Goal: Task Accomplishment & Management: Use online tool/utility

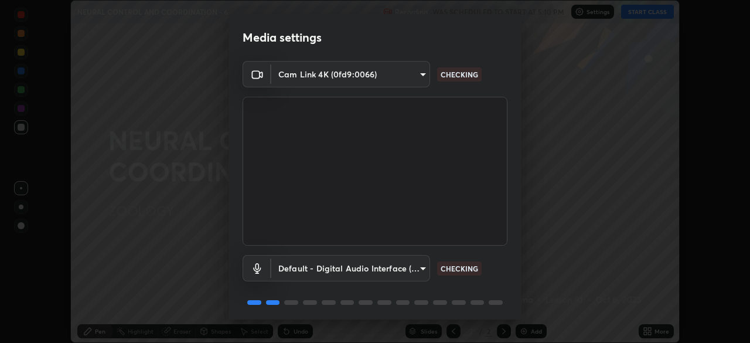
scroll to position [42, 0]
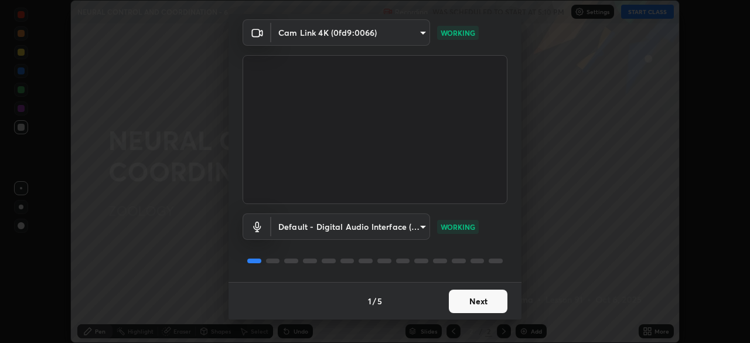
click at [480, 303] on button "Next" at bounding box center [478, 300] width 59 height 23
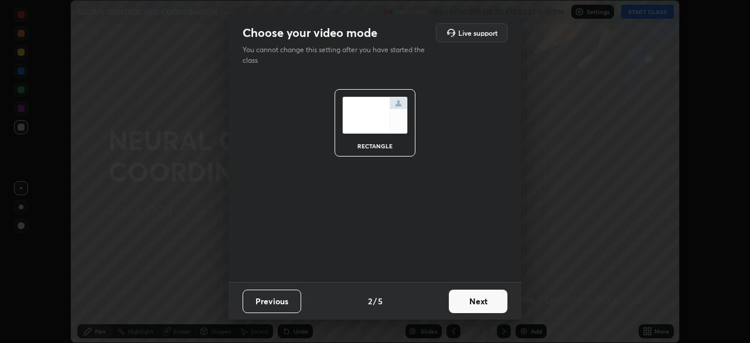
scroll to position [0, 0]
click at [482, 302] on button "Next" at bounding box center [478, 300] width 59 height 23
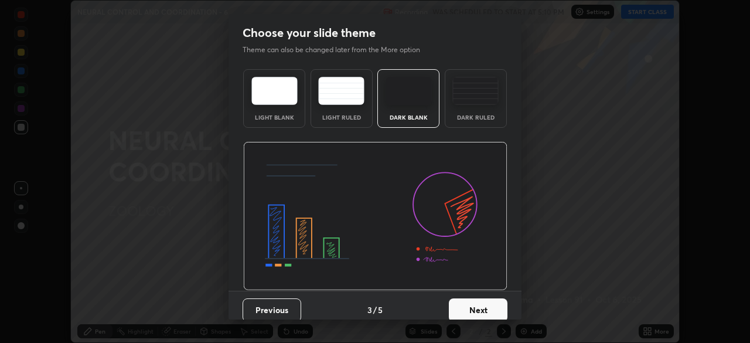
click at [485, 307] on button "Next" at bounding box center [478, 309] width 59 height 23
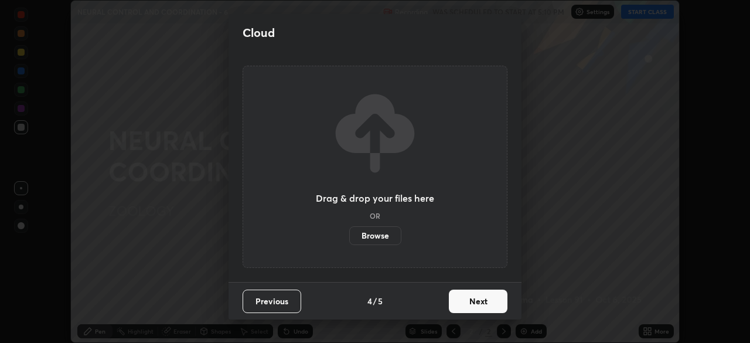
click at [482, 300] on button "Next" at bounding box center [478, 300] width 59 height 23
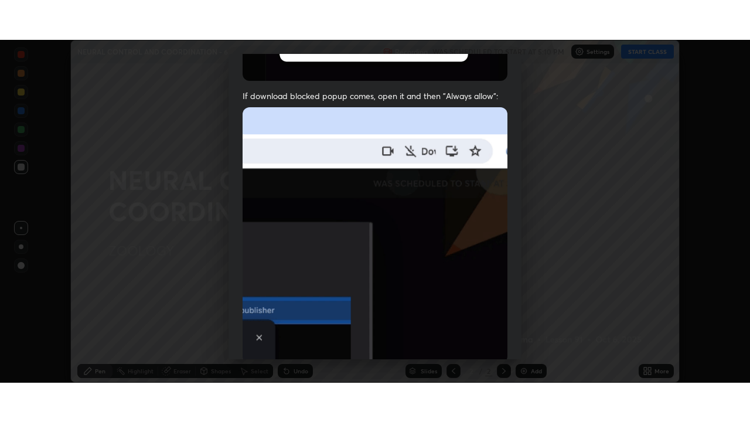
scroll to position [281, 0]
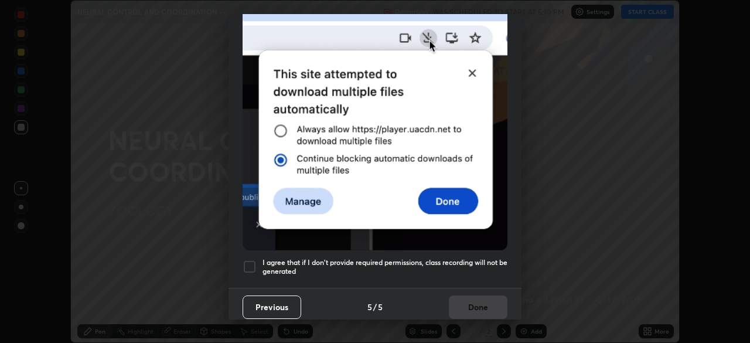
click at [254, 264] on div at bounding box center [250, 267] width 14 height 14
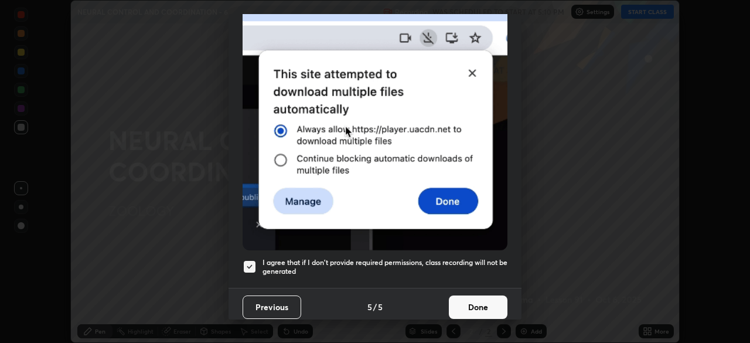
click at [477, 305] on button "Done" at bounding box center [478, 306] width 59 height 23
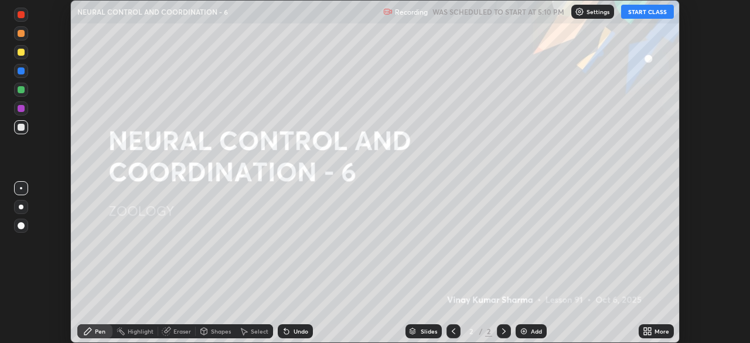
click at [653, 332] on div "More" at bounding box center [656, 331] width 35 height 14
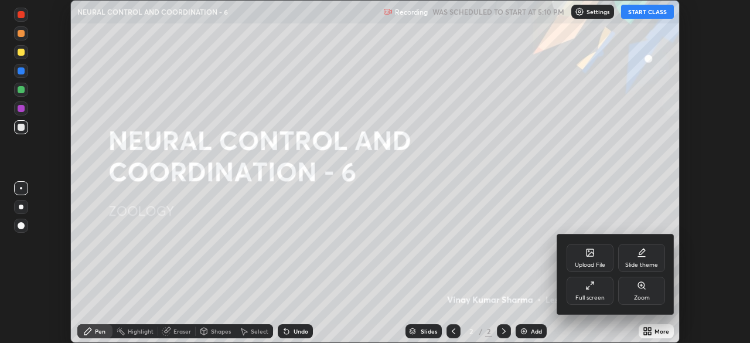
click at [602, 296] on div "Full screen" at bounding box center [589, 298] width 29 height 6
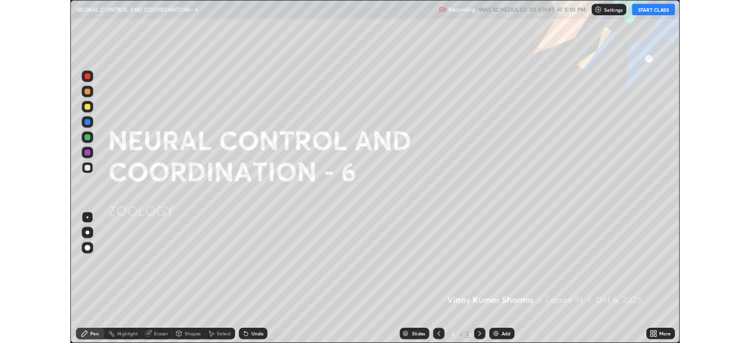
scroll to position [422, 750]
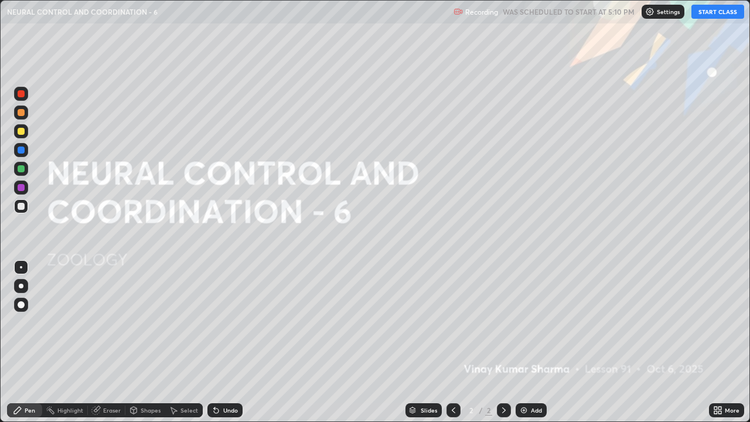
click at [716, 13] on button "START CLASS" at bounding box center [717, 12] width 53 height 14
click at [20, 206] on div at bounding box center [21, 206] width 7 height 7
click at [24, 133] on div at bounding box center [21, 131] width 7 height 7
click at [23, 190] on div at bounding box center [21, 187] width 7 height 7
click at [528, 342] on div "Add" at bounding box center [531, 410] width 31 height 14
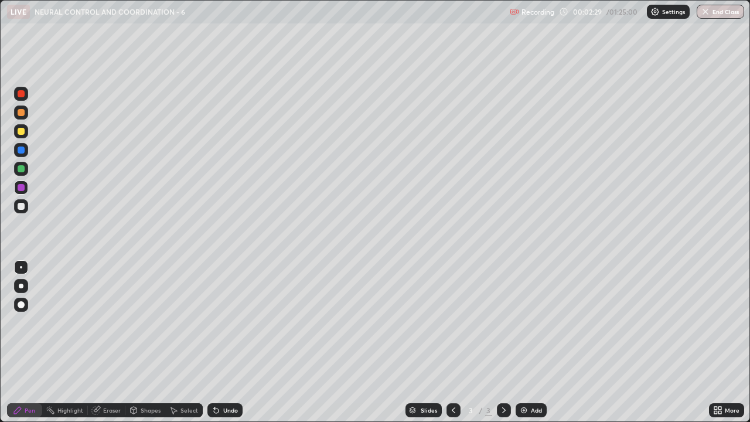
click at [22, 112] on div at bounding box center [21, 112] width 7 height 7
click at [20, 209] on div at bounding box center [21, 206] width 7 height 7
click at [20, 134] on div at bounding box center [21, 131] width 7 height 7
click at [22, 190] on div at bounding box center [21, 187] width 7 height 7
click at [21, 207] on div at bounding box center [21, 206] width 7 height 7
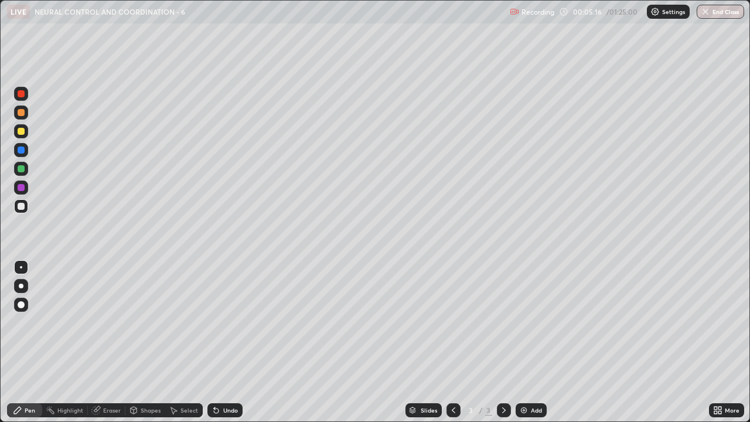
click at [25, 132] on div at bounding box center [21, 131] width 14 height 14
click at [23, 168] on div at bounding box center [21, 168] width 7 height 7
click at [26, 207] on div at bounding box center [21, 206] width 14 height 14
click at [22, 187] on div at bounding box center [21, 187] width 7 height 7
click at [148, 342] on div "Shapes" at bounding box center [151, 410] width 20 height 6
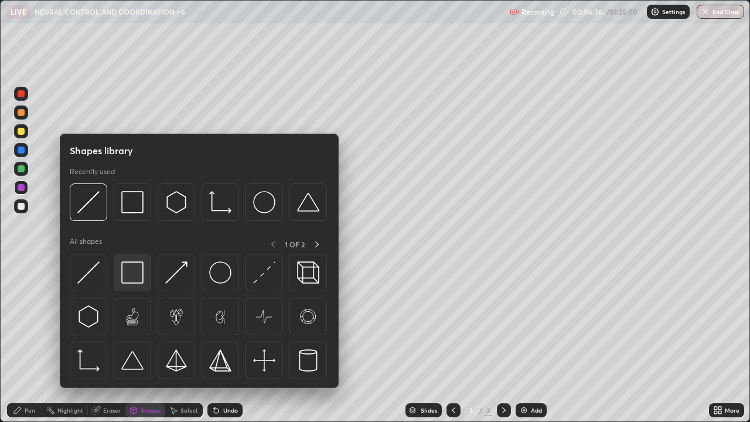
click at [135, 273] on img at bounding box center [132, 272] width 22 height 22
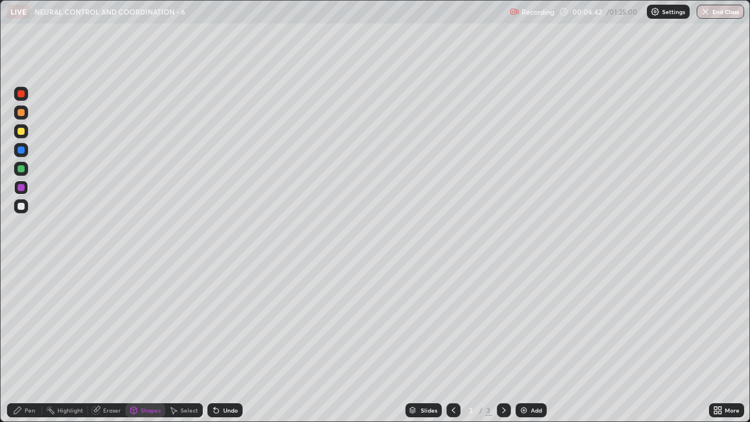
click at [21, 207] on div at bounding box center [21, 206] width 7 height 7
click at [27, 342] on div "Pen" at bounding box center [30, 410] width 11 height 6
click at [19, 169] on div at bounding box center [21, 168] width 7 height 7
click at [227, 342] on div "Undo" at bounding box center [230, 410] width 15 height 6
click at [233, 342] on div "Undo" at bounding box center [230, 410] width 15 height 6
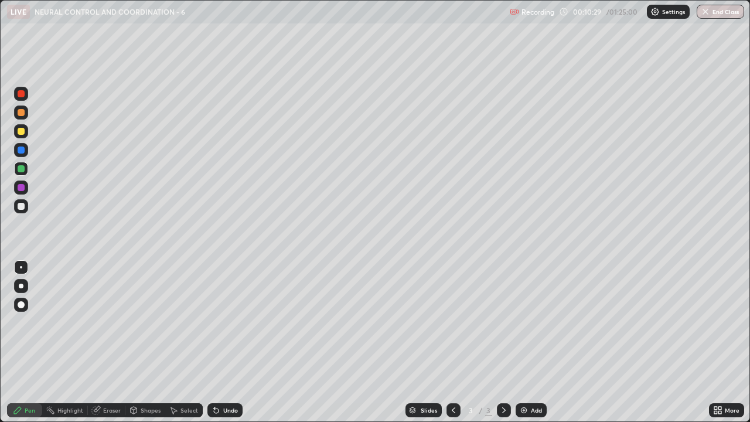
click at [228, 342] on div "Undo" at bounding box center [230, 410] width 15 height 6
click at [528, 342] on div "Add" at bounding box center [531, 410] width 31 height 14
click at [23, 205] on div at bounding box center [21, 206] width 7 height 7
click at [219, 342] on icon at bounding box center [215, 409] width 9 height 9
click at [217, 342] on icon at bounding box center [216, 410] width 5 height 5
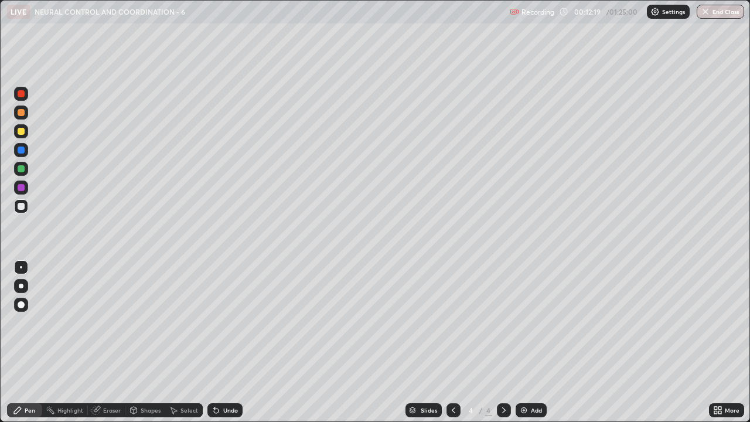
click at [218, 342] on icon at bounding box center [215, 409] width 9 height 9
click at [224, 342] on div "Undo" at bounding box center [230, 410] width 15 height 6
click at [225, 342] on div "Undo" at bounding box center [224, 410] width 35 height 14
click at [224, 342] on div "Undo" at bounding box center [230, 410] width 15 height 6
click at [21, 167] on div at bounding box center [21, 168] width 7 height 7
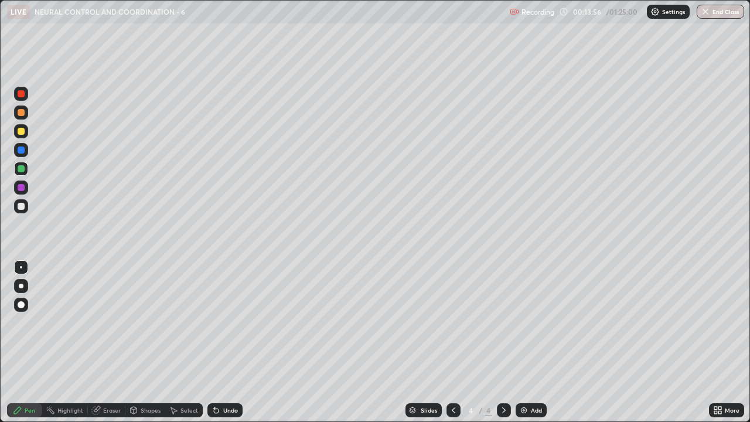
click at [452, 342] on icon at bounding box center [453, 409] width 9 height 9
click at [22, 131] on div at bounding box center [21, 131] width 7 height 7
click at [21, 186] on div at bounding box center [21, 187] width 7 height 7
click at [19, 169] on div at bounding box center [21, 168] width 7 height 7
click at [18, 128] on div at bounding box center [21, 131] width 14 height 14
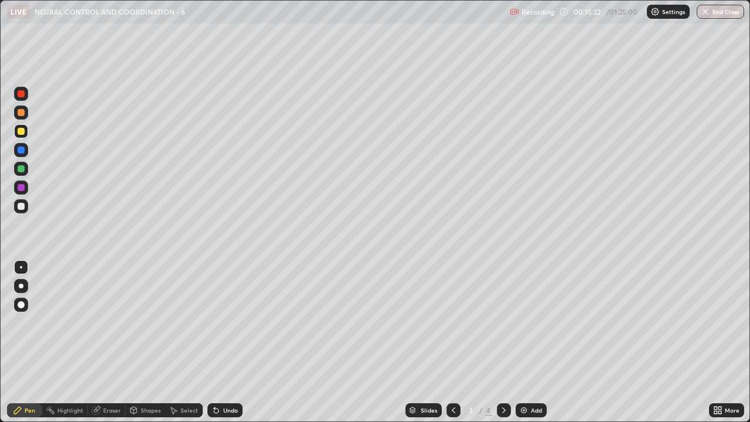
click at [21, 98] on div at bounding box center [21, 94] width 14 height 14
click at [19, 206] on div at bounding box center [21, 206] width 7 height 7
click at [223, 342] on div "Undo" at bounding box center [230, 410] width 15 height 6
click at [21, 285] on div at bounding box center [21, 286] width 5 height 5
click at [23, 151] on div at bounding box center [21, 149] width 7 height 7
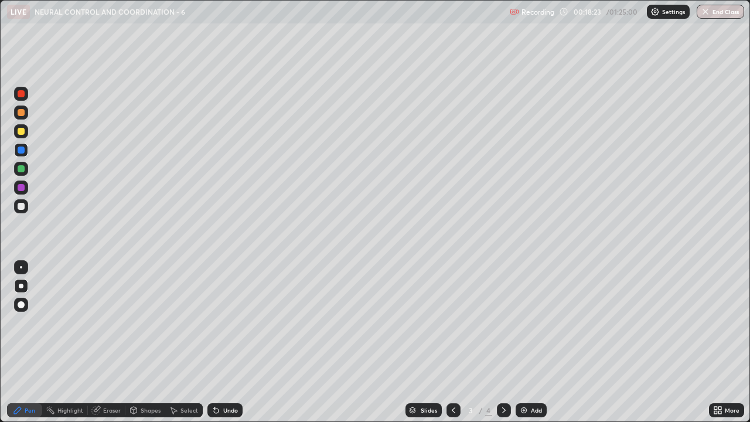
click at [19, 106] on div at bounding box center [21, 112] width 14 height 14
click at [21, 207] on div at bounding box center [21, 206] width 7 height 7
click at [21, 169] on div at bounding box center [21, 168] width 7 height 7
click at [22, 131] on div at bounding box center [21, 131] width 7 height 7
click at [22, 187] on div at bounding box center [21, 187] width 7 height 7
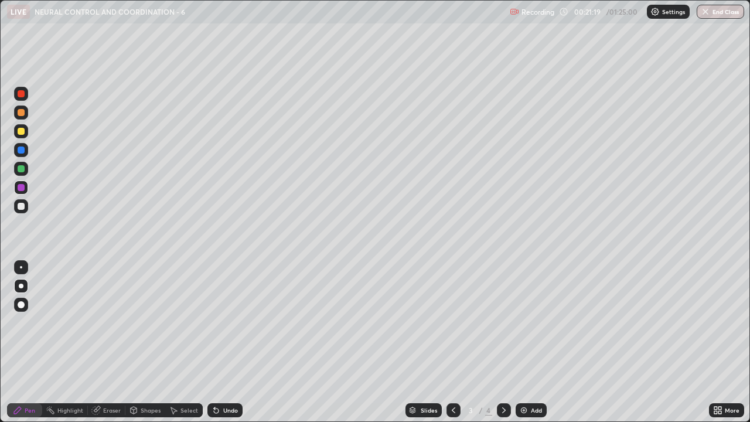
click at [503, 342] on icon at bounding box center [503, 409] width 9 height 9
click at [21, 268] on div at bounding box center [21, 267] width 2 height 2
click at [21, 209] on div at bounding box center [21, 206] width 7 height 7
click at [142, 342] on div "Shapes" at bounding box center [151, 410] width 20 height 6
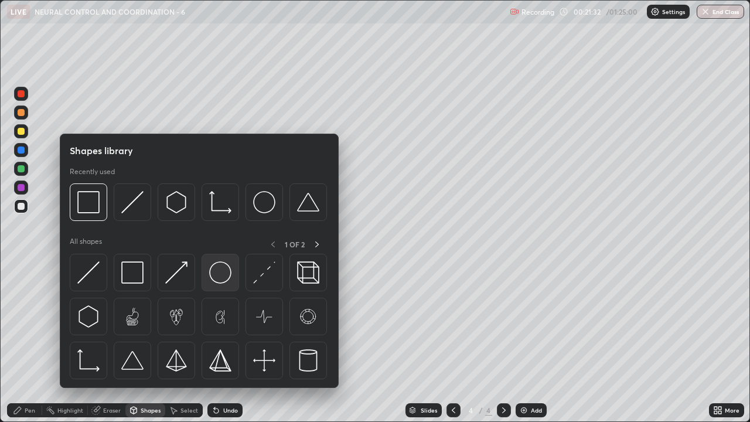
click at [215, 273] on img at bounding box center [220, 272] width 22 height 22
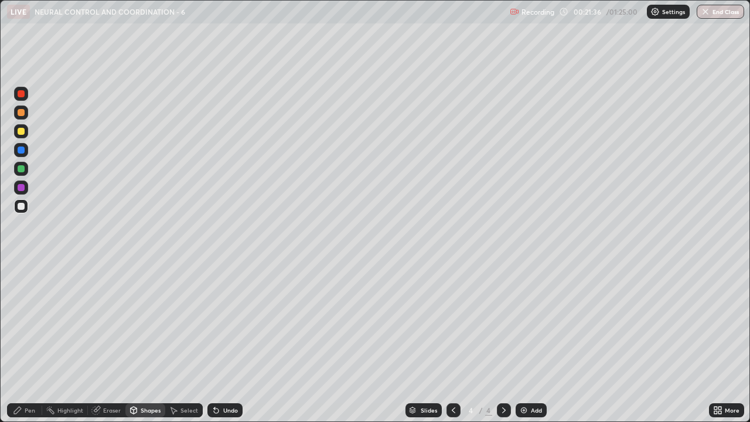
click at [27, 342] on div "Pen" at bounding box center [30, 410] width 11 height 6
click at [24, 187] on div at bounding box center [21, 187] width 7 height 7
click at [19, 207] on div at bounding box center [21, 206] width 7 height 7
click at [19, 169] on div at bounding box center [21, 168] width 7 height 7
click at [22, 112] on div at bounding box center [21, 112] width 7 height 7
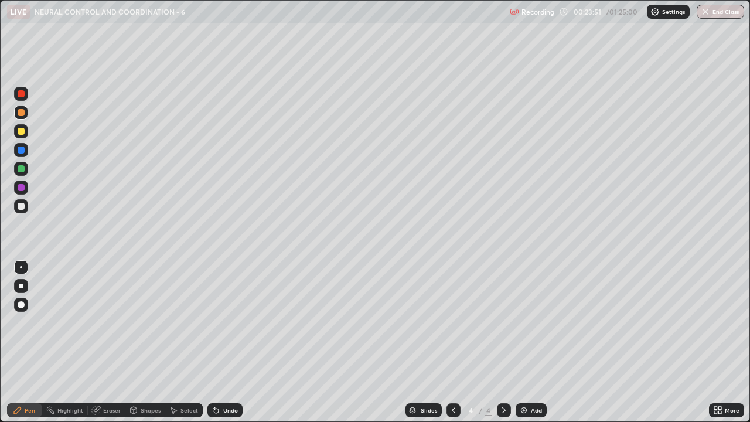
click at [19, 129] on div at bounding box center [21, 131] width 7 height 7
click at [23, 207] on div at bounding box center [21, 206] width 7 height 7
click at [19, 112] on div at bounding box center [21, 112] width 7 height 7
click at [20, 94] on div at bounding box center [21, 93] width 7 height 7
click at [225, 342] on div "Undo" at bounding box center [224, 410] width 35 height 14
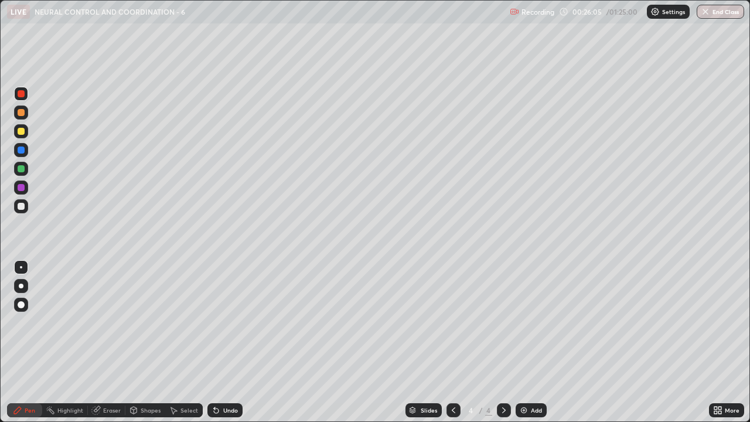
click at [23, 207] on div at bounding box center [21, 206] width 7 height 7
click at [24, 129] on div at bounding box center [21, 131] width 7 height 7
click at [22, 187] on div at bounding box center [21, 187] width 7 height 7
click at [138, 342] on div "Shapes" at bounding box center [145, 410] width 40 height 14
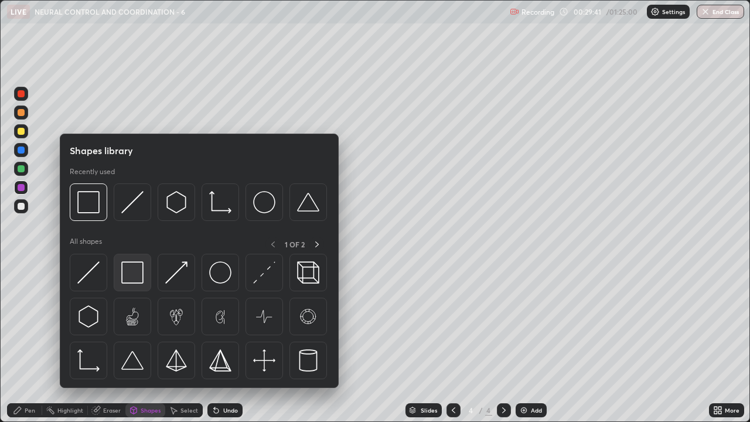
click at [129, 279] on img at bounding box center [132, 272] width 22 height 22
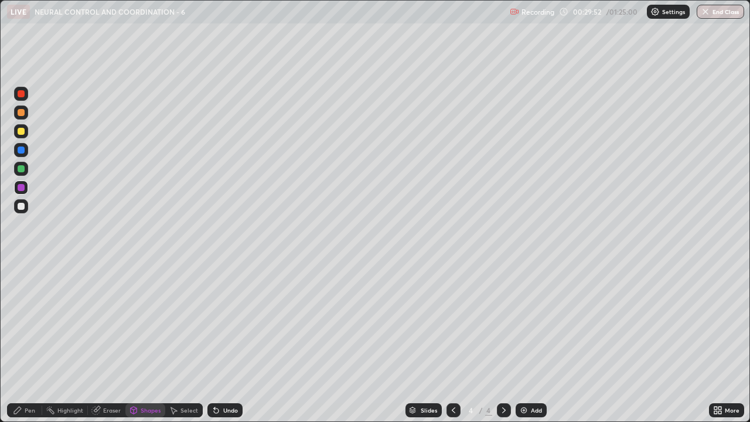
click at [32, 342] on div "Pen" at bounding box center [30, 410] width 11 height 6
click at [21, 130] on div at bounding box center [21, 131] width 7 height 7
click at [228, 342] on div "Undo" at bounding box center [230, 410] width 15 height 6
click at [228, 342] on div "Undo" at bounding box center [224, 410] width 35 height 14
click at [22, 94] on div at bounding box center [21, 93] width 7 height 7
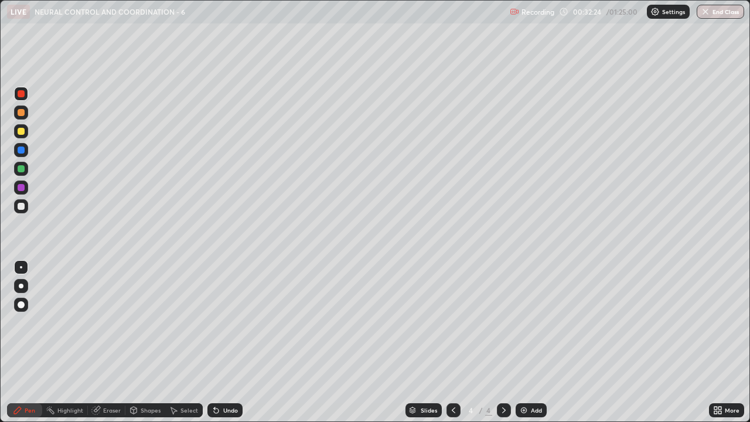
click at [22, 114] on div at bounding box center [21, 112] width 7 height 7
click at [19, 148] on div at bounding box center [21, 149] width 7 height 7
click at [226, 342] on div "Undo" at bounding box center [230, 410] width 15 height 6
click at [106, 342] on div "Eraser" at bounding box center [112, 410] width 18 height 6
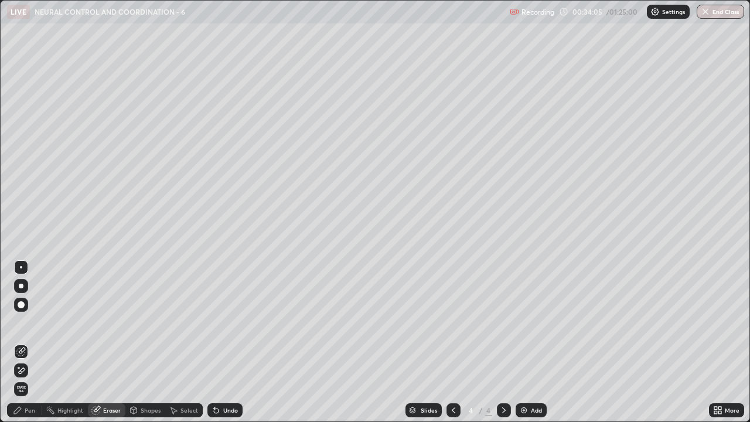
click at [33, 342] on div "Pen" at bounding box center [30, 410] width 11 height 6
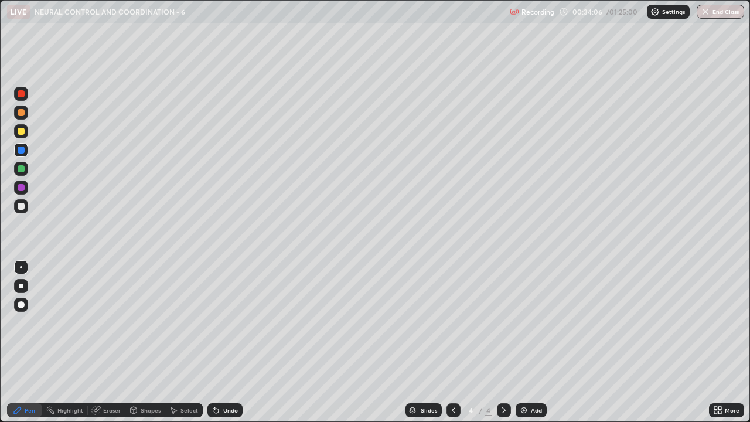
click at [23, 206] on div at bounding box center [21, 206] width 7 height 7
click at [21, 94] on div at bounding box center [21, 93] width 7 height 7
click at [23, 208] on div at bounding box center [21, 206] width 7 height 7
click at [23, 134] on div at bounding box center [21, 131] width 7 height 7
click at [224, 342] on div "Undo" at bounding box center [230, 410] width 15 height 6
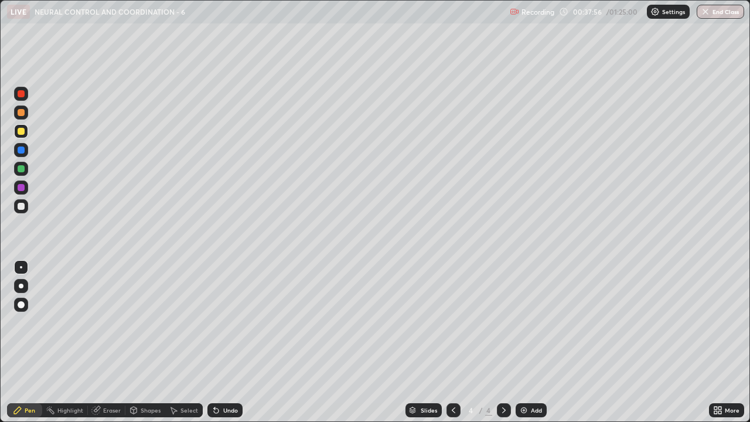
click at [524, 342] on div "Add" at bounding box center [531, 410] width 31 height 14
click at [19, 133] on div at bounding box center [21, 131] width 7 height 7
click at [21, 284] on div at bounding box center [21, 286] width 5 height 5
click at [23, 307] on div at bounding box center [21, 304] width 7 height 7
click at [20, 151] on div at bounding box center [21, 149] width 7 height 7
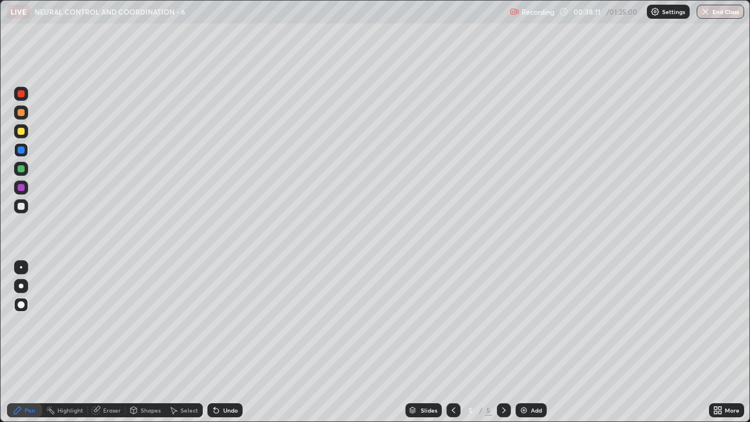
click at [22, 112] on div at bounding box center [21, 112] width 7 height 7
click at [21, 267] on div at bounding box center [21, 267] width 2 height 2
click at [22, 206] on div at bounding box center [21, 206] width 7 height 7
click at [227, 342] on div "Undo" at bounding box center [230, 410] width 15 height 6
click at [230, 342] on div "Undo" at bounding box center [230, 410] width 15 height 6
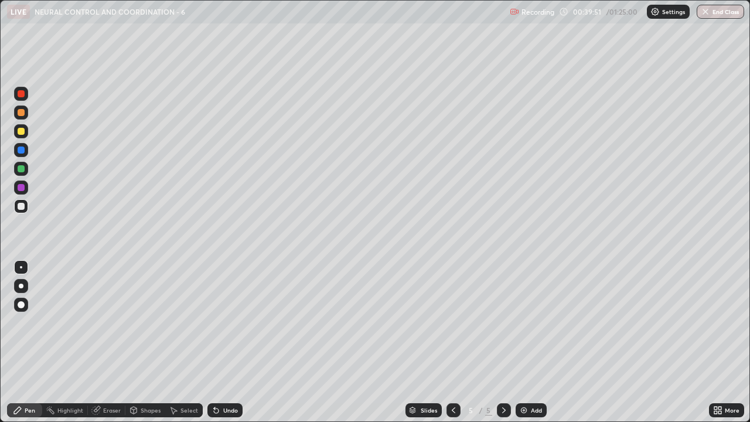
click at [19, 188] on div at bounding box center [21, 187] width 7 height 7
click at [21, 207] on div at bounding box center [21, 206] width 7 height 7
click at [23, 151] on div at bounding box center [21, 149] width 7 height 7
click at [141, 342] on div "Shapes" at bounding box center [151, 410] width 20 height 6
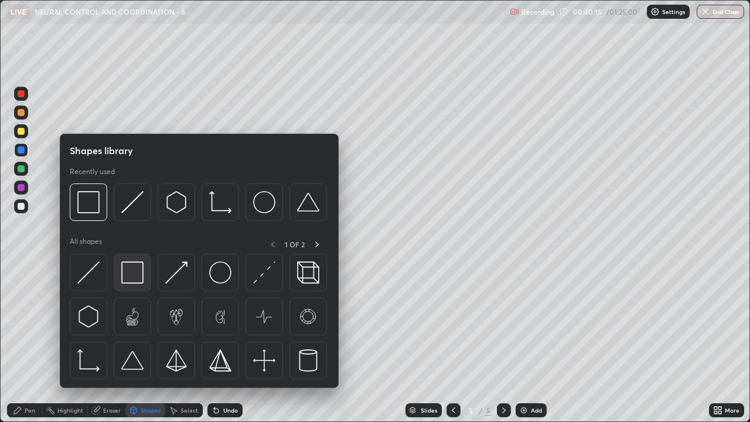
click at [136, 281] on img at bounding box center [132, 272] width 22 height 22
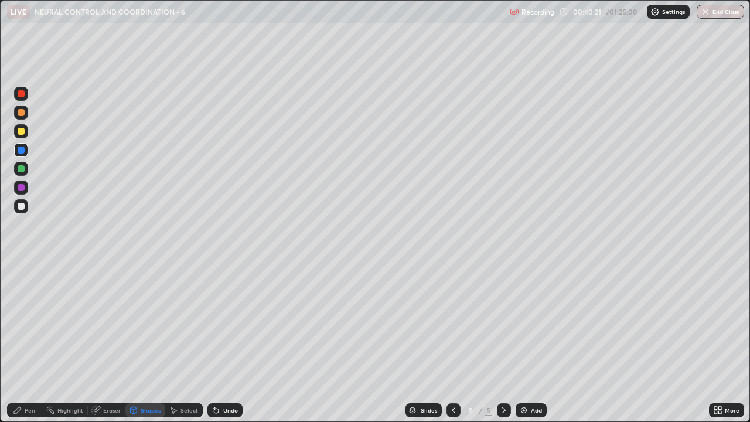
click at [23, 208] on div at bounding box center [21, 206] width 7 height 7
click at [26, 342] on div "Pen" at bounding box center [30, 410] width 11 height 6
click at [453, 342] on icon at bounding box center [453, 409] width 9 height 9
click at [22, 92] on div at bounding box center [21, 93] width 7 height 7
click at [21, 285] on div at bounding box center [21, 286] width 5 height 5
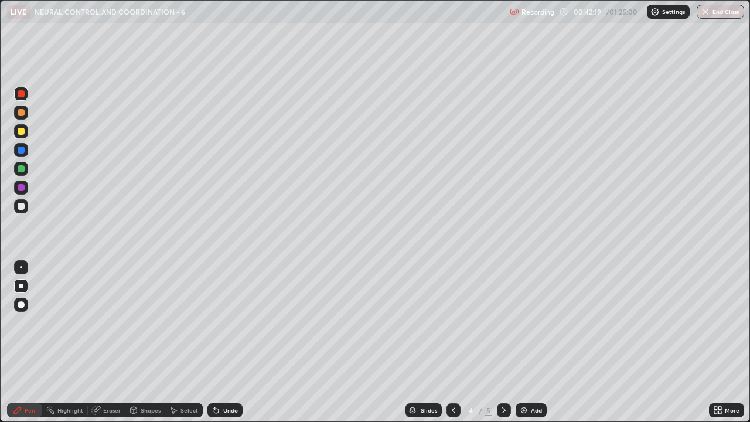
click at [454, 342] on icon at bounding box center [453, 409] width 9 height 9
click at [501, 342] on icon at bounding box center [503, 409] width 9 height 9
click at [503, 342] on icon at bounding box center [503, 409] width 9 height 9
click at [21, 207] on div at bounding box center [21, 206] width 7 height 7
click at [21, 267] on div at bounding box center [21, 267] width 2 height 2
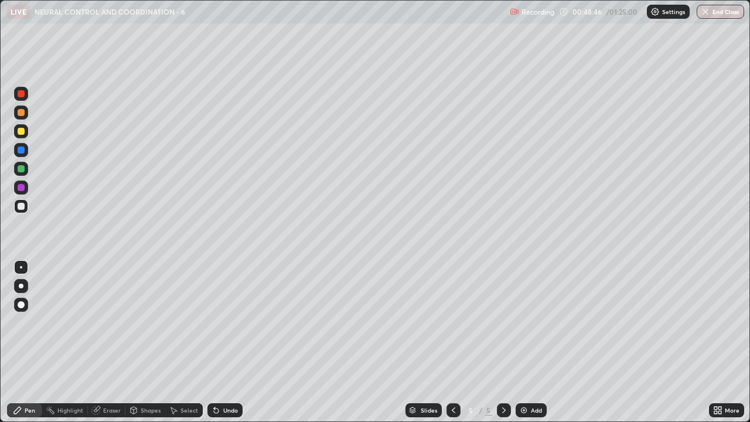
click at [452, 342] on icon at bounding box center [454, 410] width 4 height 6
click at [508, 342] on div at bounding box center [504, 410] width 14 height 14
click at [233, 342] on div "Undo" at bounding box center [224, 410] width 35 height 14
click at [23, 186] on div at bounding box center [21, 187] width 7 height 7
click at [134, 342] on icon at bounding box center [134, 411] width 0 height 4
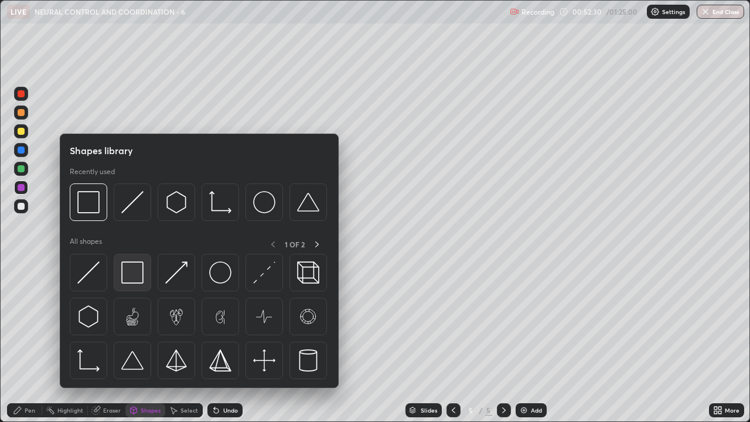
click at [135, 278] on img at bounding box center [132, 272] width 22 height 22
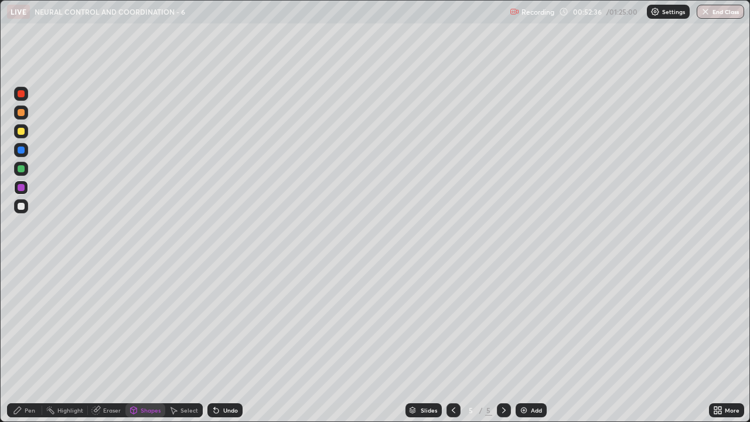
click at [27, 342] on div "Pen" at bounding box center [30, 410] width 11 height 6
click at [525, 342] on img at bounding box center [523, 409] width 9 height 9
click at [23, 131] on div at bounding box center [21, 131] width 7 height 7
click at [23, 189] on div at bounding box center [21, 187] width 7 height 7
click at [134, 342] on icon at bounding box center [134, 411] width 0 height 4
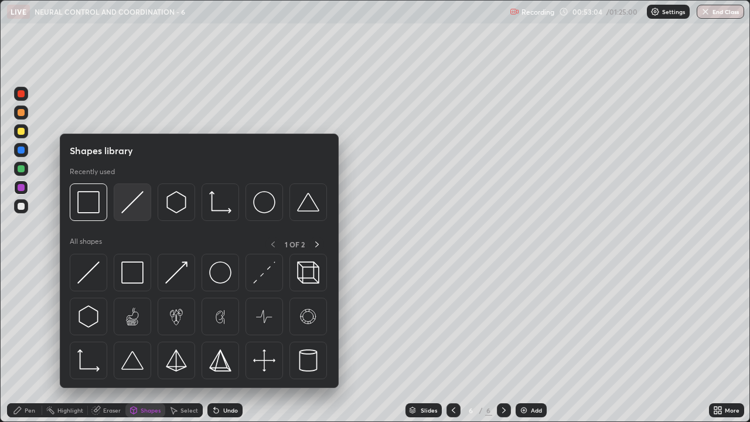
click at [136, 204] on img at bounding box center [132, 202] width 22 height 22
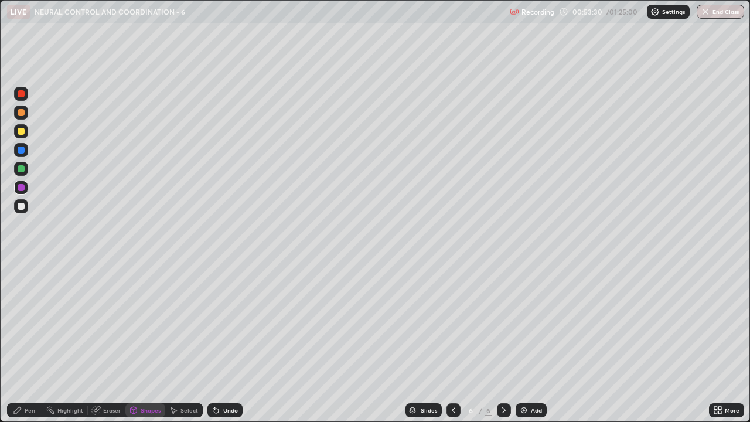
click at [23, 211] on div at bounding box center [21, 206] width 14 height 14
click at [224, 342] on div "Undo" at bounding box center [230, 410] width 15 height 6
click at [23, 342] on div "Pen" at bounding box center [24, 410] width 35 height 14
click at [219, 342] on icon at bounding box center [215, 409] width 9 height 9
click at [19, 152] on div at bounding box center [21, 149] width 7 height 7
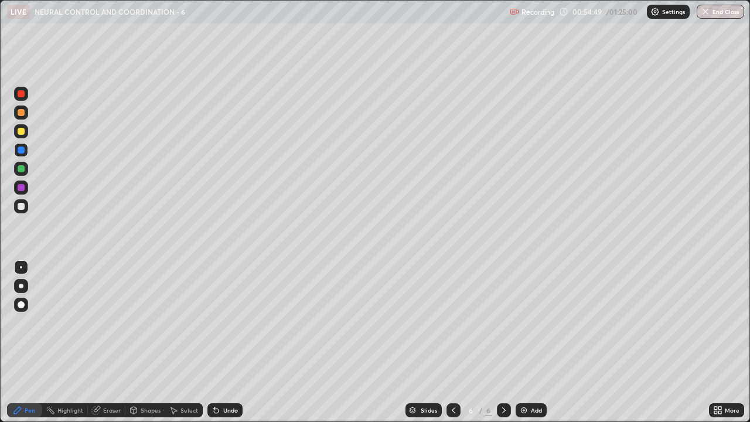
click at [143, 342] on div "Shapes" at bounding box center [151, 410] width 20 height 6
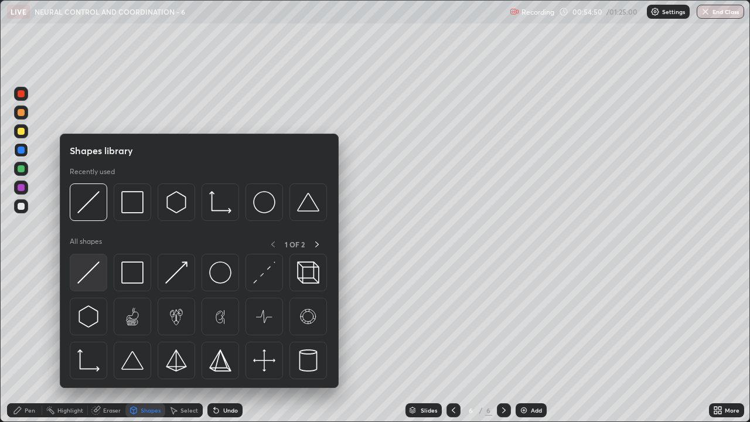
click at [98, 269] on img at bounding box center [88, 272] width 22 height 22
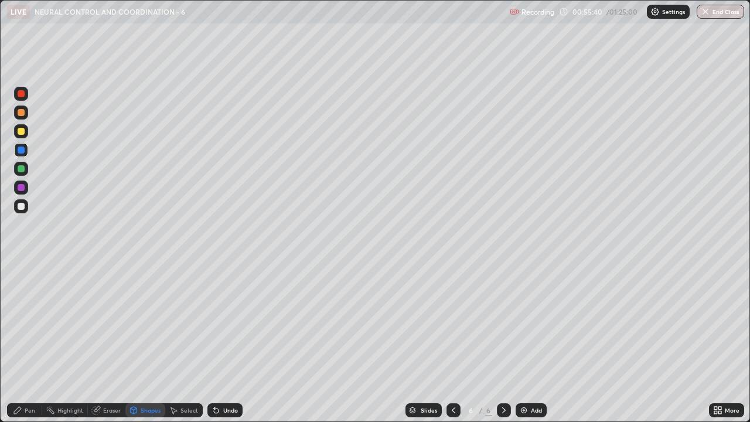
click at [24, 205] on div at bounding box center [21, 206] width 7 height 7
click at [23, 342] on div "Pen" at bounding box center [24, 410] width 35 height 14
click at [19, 131] on div at bounding box center [21, 131] width 7 height 7
click at [224, 342] on div "Undo" at bounding box center [224, 410] width 35 height 14
click at [214, 342] on icon at bounding box center [216, 410] width 5 height 5
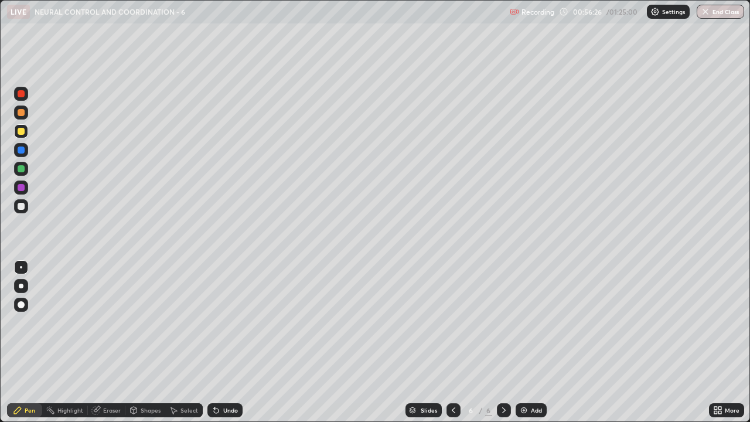
click at [220, 342] on div "Undo" at bounding box center [224, 410] width 35 height 14
click at [221, 342] on div "Undo" at bounding box center [224, 410] width 35 height 14
click at [219, 342] on div "Undo" at bounding box center [224, 410] width 35 height 14
click at [219, 342] on icon at bounding box center [215, 409] width 9 height 9
click at [220, 342] on div "Undo" at bounding box center [224, 410] width 35 height 14
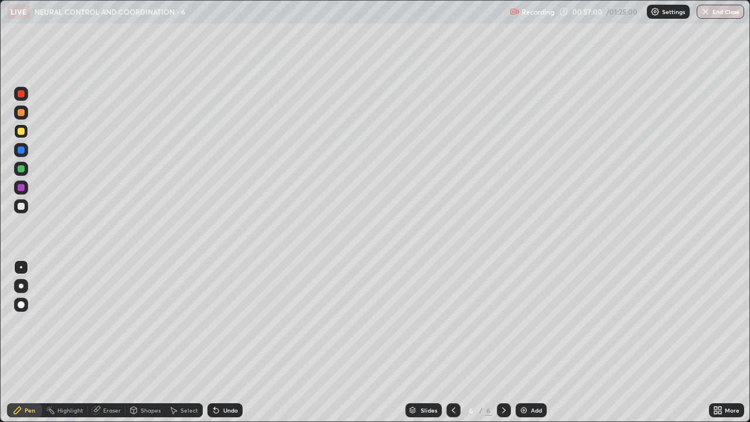
click at [220, 342] on div "Undo" at bounding box center [224, 410] width 35 height 14
click at [219, 342] on icon at bounding box center [215, 409] width 9 height 9
click at [218, 342] on icon at bounding box center [215, 409] width 9 height 9
click at [21, 151] on div at bounding box center [21, 149] width 7 height 7
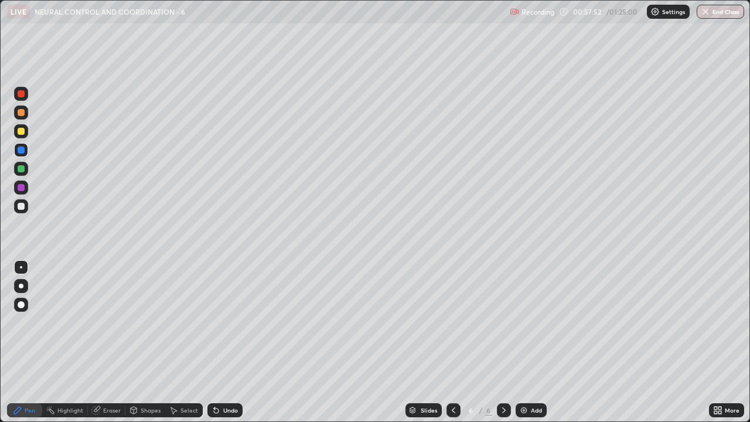
click at [20, 170] on div at bounding box center [21, 168] width 7 height 7
click at [18, 204] on div at bounding box center [21, 206] width 7 height 7
click at [22, 170] on div at bounding box center [21, 168] width 7 height 7
click at [139, 342] on div "Shapes" at bounding box center [145, 410] width 40 height 14
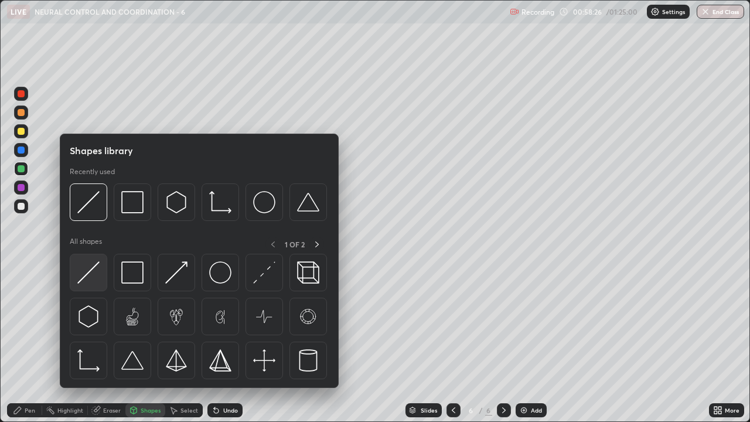
click at [94, 277] on img at bounding box center [88, 272] width 22 height 22
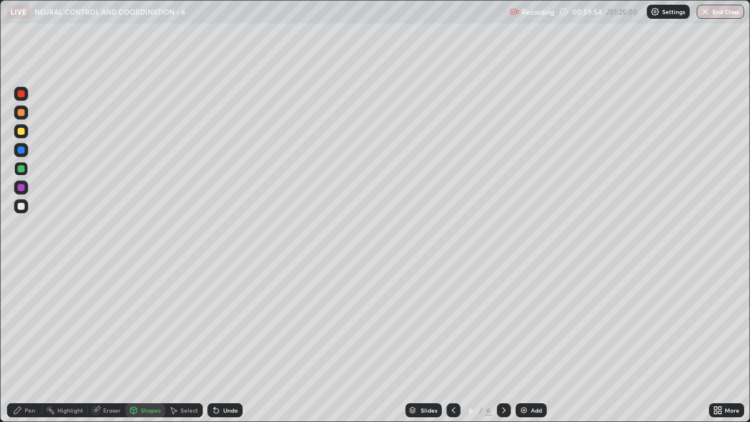
click at [224, 342] on div "Undo" at bounding box center [230, 410] width 15 height 6
click at [25, 342] on div "Pen" at bounding box center [30, 410] width 11 height 6
click at [23, 203] on div at bounding box center [21, 206] width 7 height 7
click at [223, 342] on div "Undo" at bounding box center [230, 410] width 15 height 6
click at [226, 342] on div "Undo" at bounding box center [230, 410] width 15 height 6
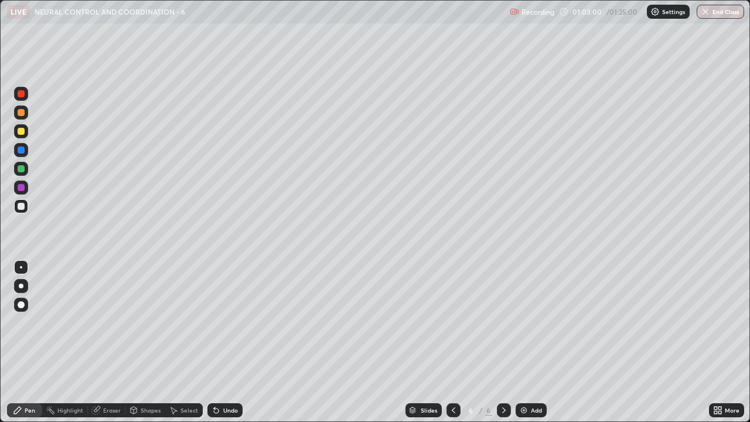
click at [16, 164] on div at bounding box center [21, 169] width 14 height 14
click at [22, 113] on div at bounding box center [21, 112] width 7 height 7
click at [141, 342] on div "Shapes" at bounding box center [151, 410] width 20 height 6
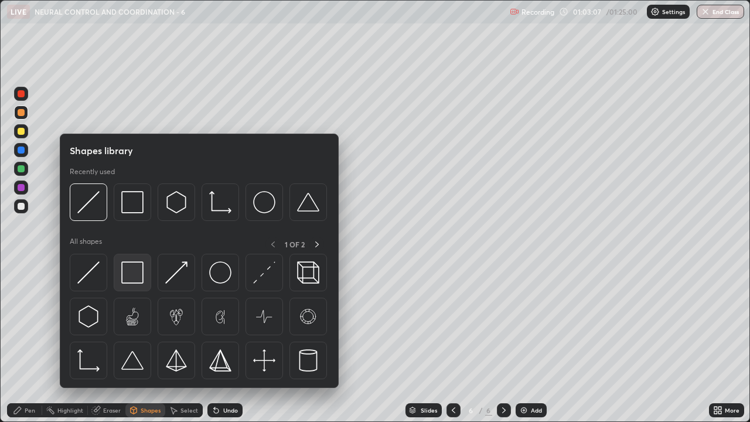
click at [134, 282] on img at bounding box center [132, 272] width 22 height 22
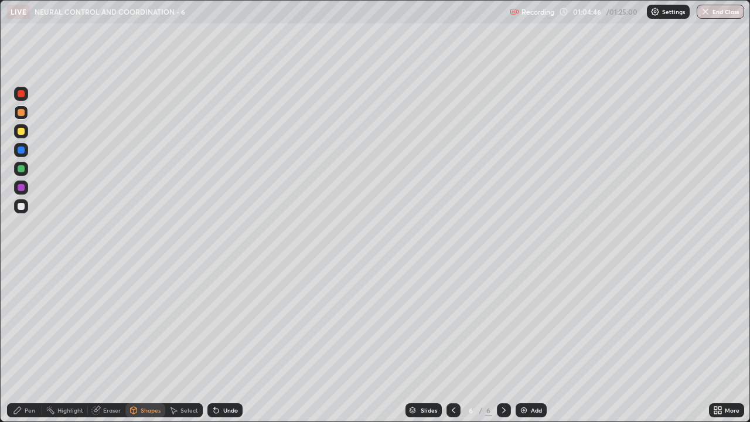
click at [19, 132] on div at bounding box center [21, 131] width 7 height 7
click at [16, 205] on div at bounding box center [21, 206] width 14 height 14
click at [28, 342] on div "Pen" at bounding box center [24, 410] width 35 height 14
click at [24, 167] on div at bounding box center [21, 168] width 7 height 7
click at [141, 342] on div "Shapes" at bounding box center [151, 410] width 20 height 6
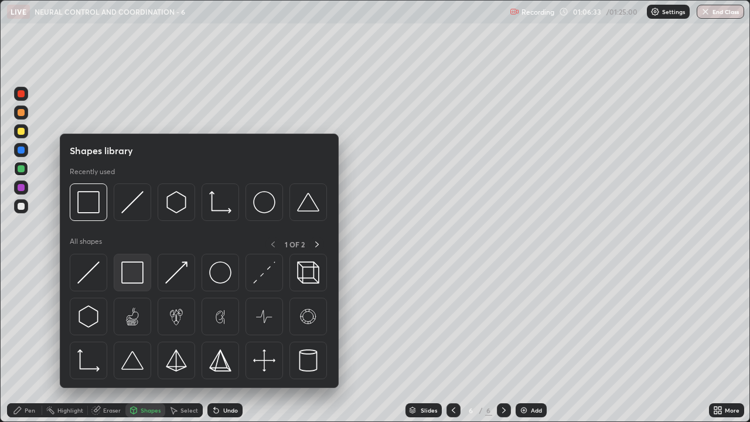
click at [130, 279] on img at bounding box center [132, 272] width 22 height 22
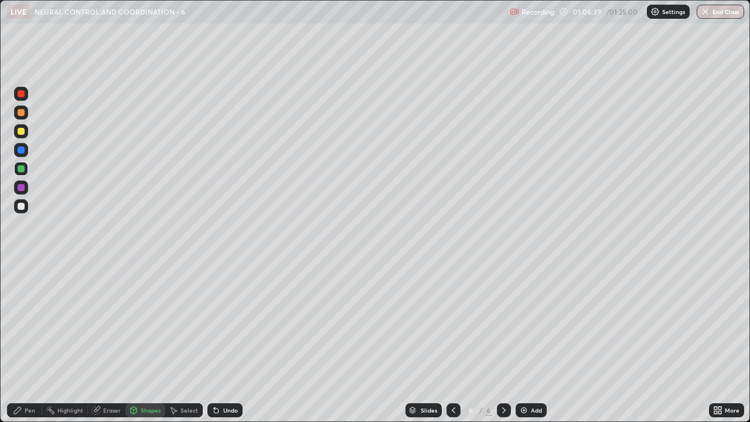
click at [23, 207] on div at bounding box center [21, 206] width 7 height 7
click at [19, 208] on div at bounding box center [21, 206] width 7 height 7
click at [25, 342] on div "Pen" at bounding box center [30, 410] width 11 height 6
click at [21, 112] on div at bounding box center [21, 112] width 7 height 7
click at [139, 342] on div "Shapes" at bounding box center [145, 410] width 40 height 14
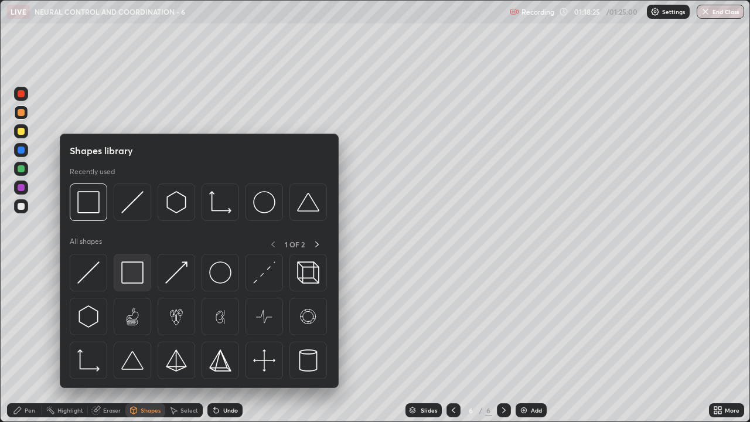
click at [132, 280] on img at bounding box center [132, 272] width 22 height 22
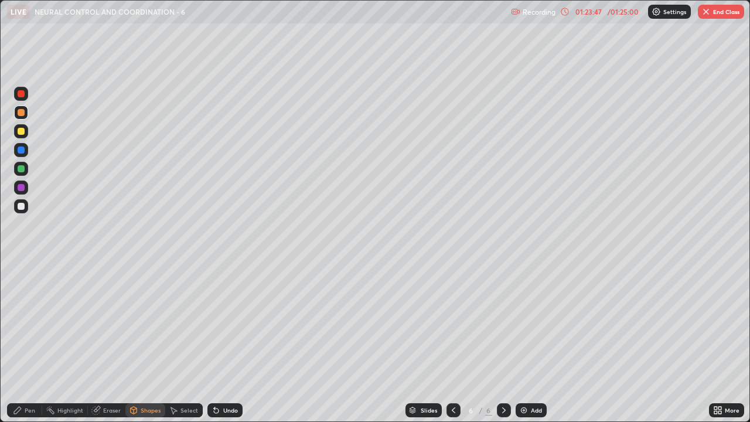
click at [726, 11] on button "End Class" at bounding box center [721, 12] width 46 height 14
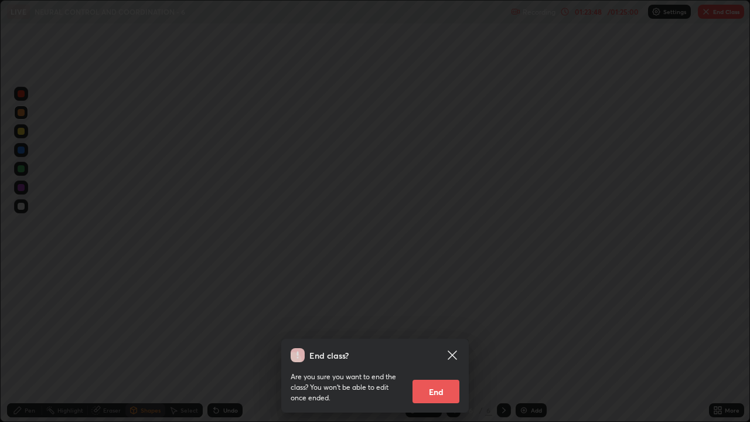
click at [440, 342] on button "End" at bounding box center [435, 391] width 47 height 23
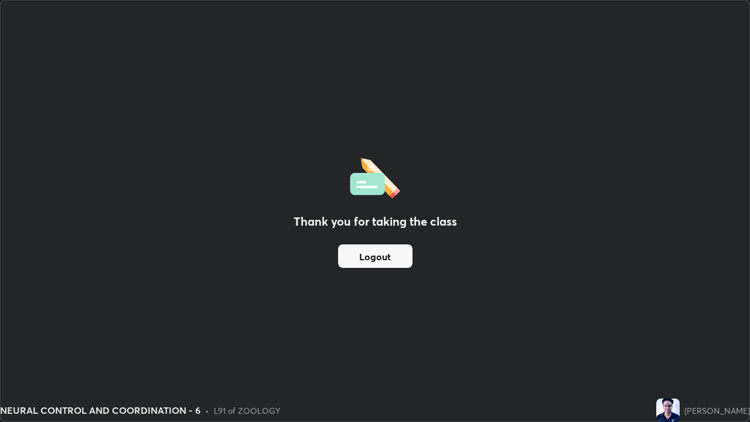
click at [407, 257] on button "Logout" at bounding box center [375, 255] width 74 height 23
click at [380, 250] on button "Logout" at bounding box center [375, 255] width 74 height 23
click at [395, 255] on button "Logout" at bounding box center [375, 255] width 74 height 23
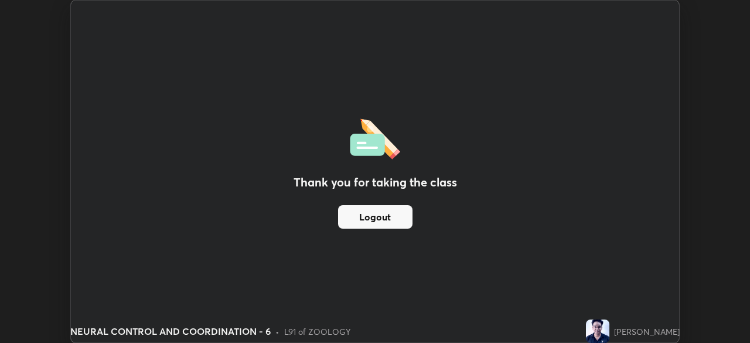
scroll to position [58239, 57832]
